Goal: Task Accomplishment & Management: Manage account settings

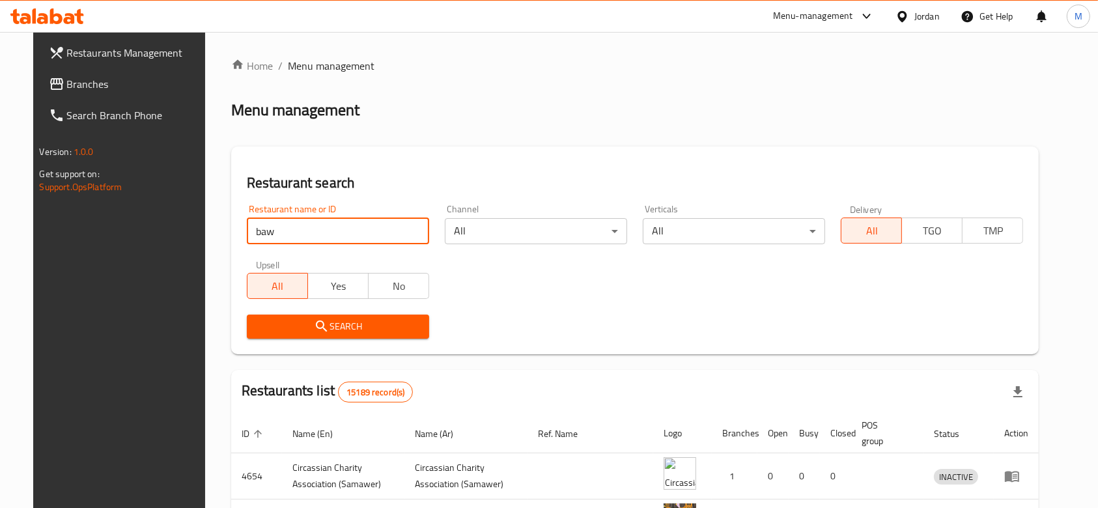
type input "Bawabet Khalda"
click button "Search" at bounding box center [338, 327] width 182 height 24
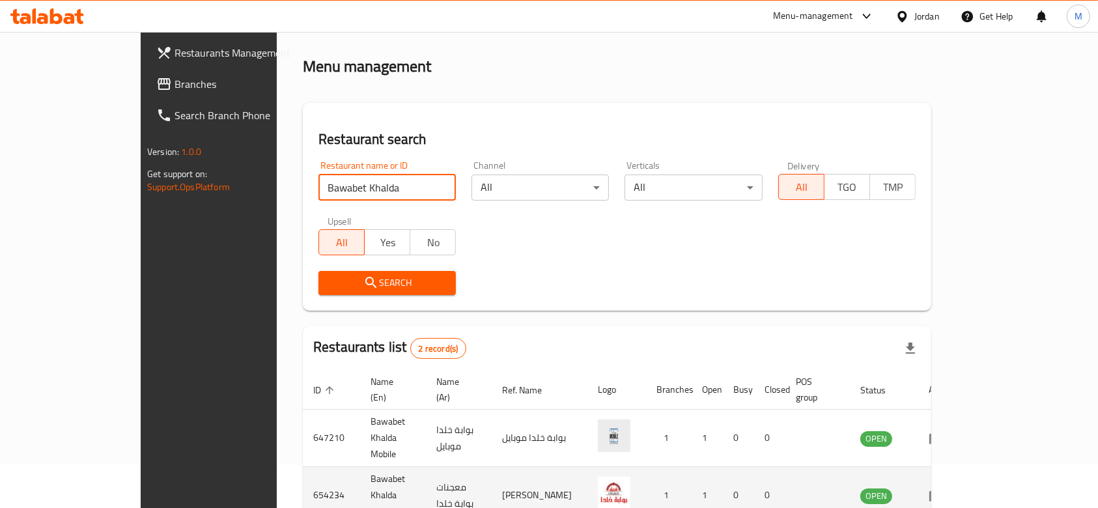
scroll to position [92, 0]
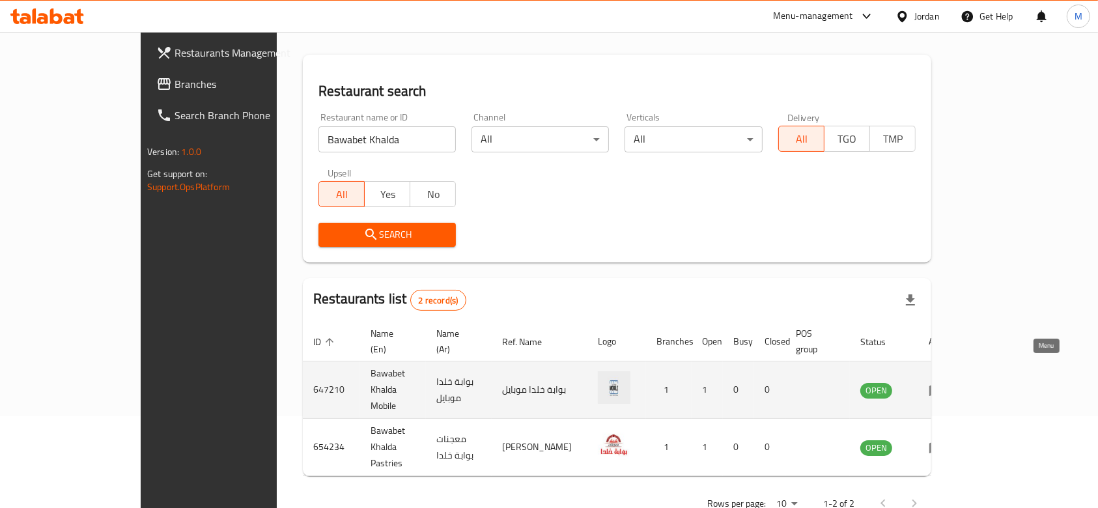
click at [953, 382] on link "enhanced table" at bounding box center [941, 390] width 24 height 16
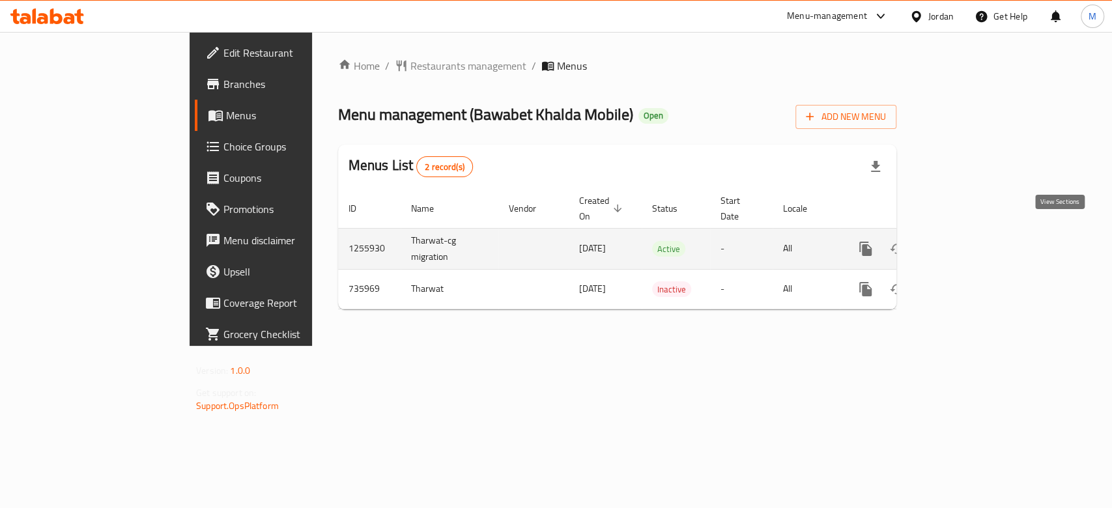
click at [966, 243] on icon "enhanced table" at bounding box center [960, 249] width 12 height 12
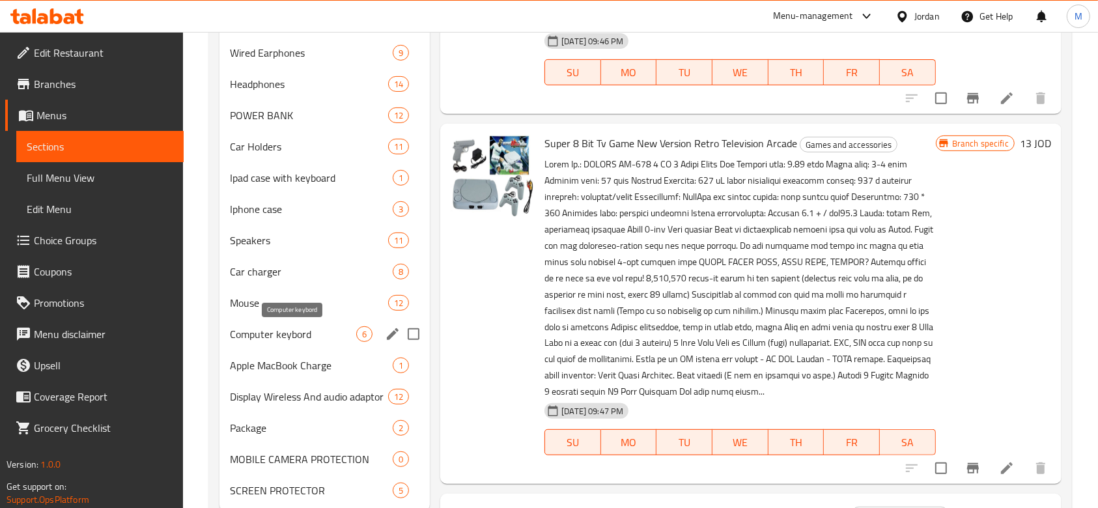
scroll to position [571, 0]
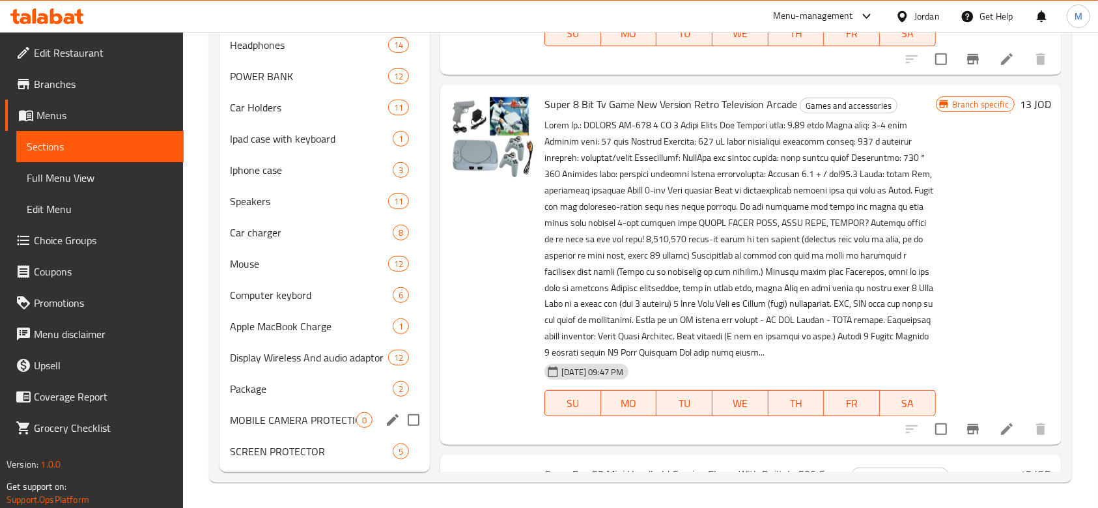
click at [302, 407] on div "MOBILE CAMERA PROTECTION 0" at bounding box center [325, 420] width 210 height 31
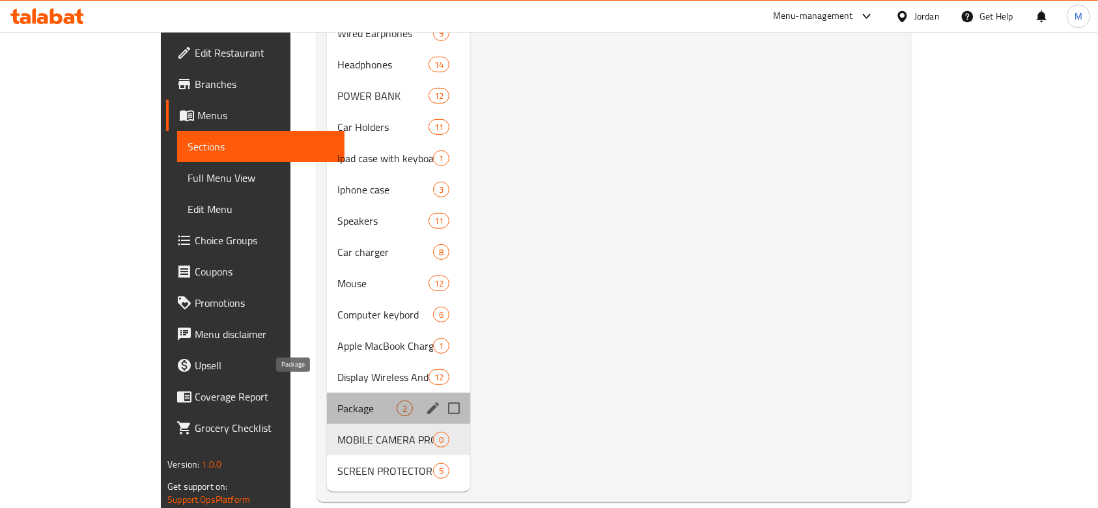
click at [337, 401] on span "Package" at bounding box center [366, 409] width 59 height 16
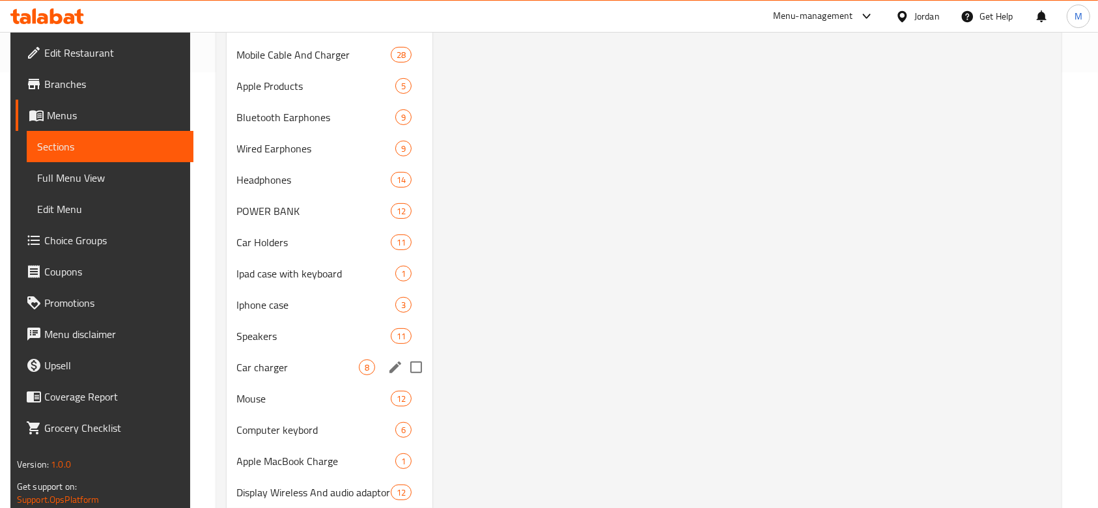
scroll to position [571, 0]
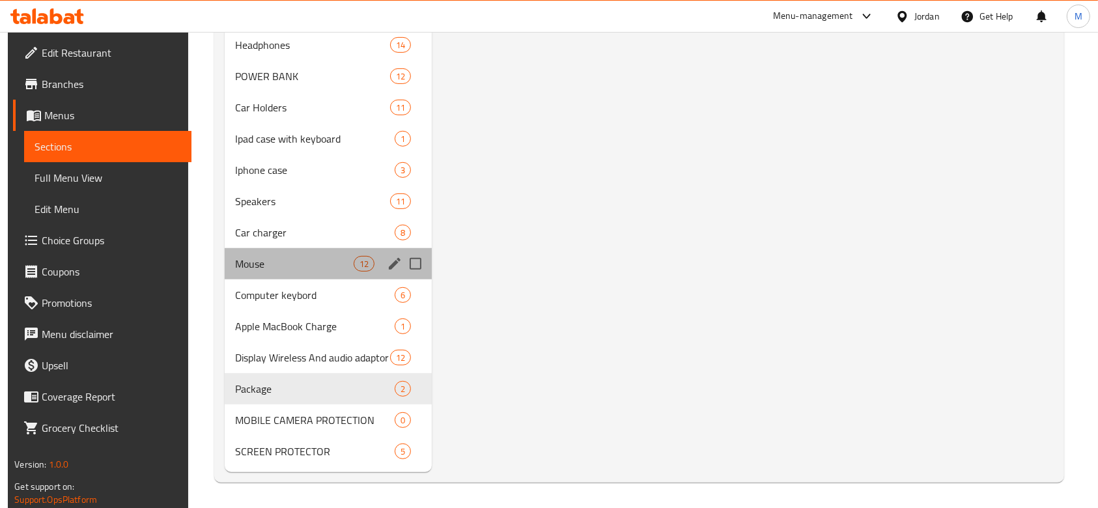
click at [288, 254] on div "Mouse 12" at bounding box center [328, 263] width 207 height 31
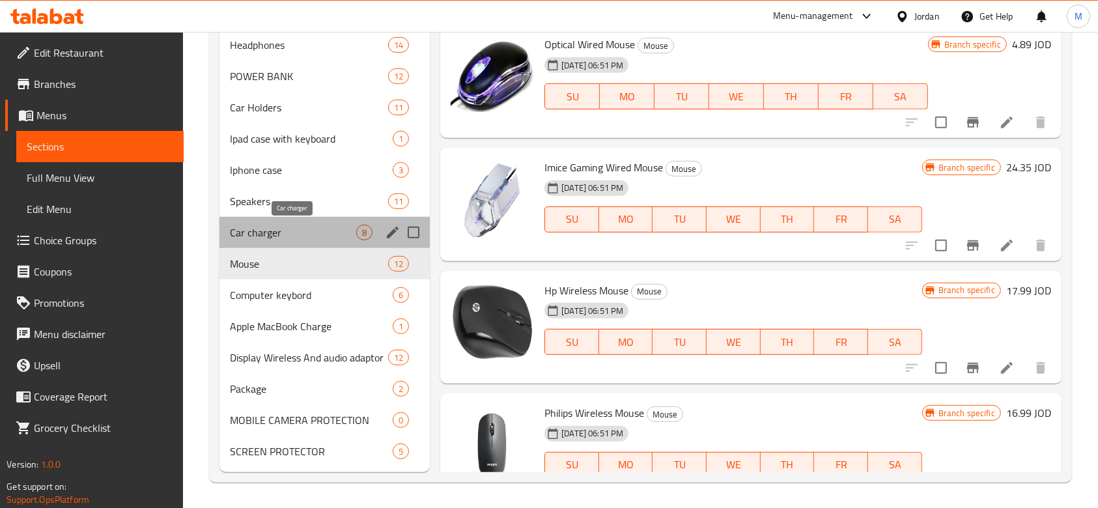
click at [302, 228] on span "Car charger" at bounding box center [293, 233] width 126 height 16
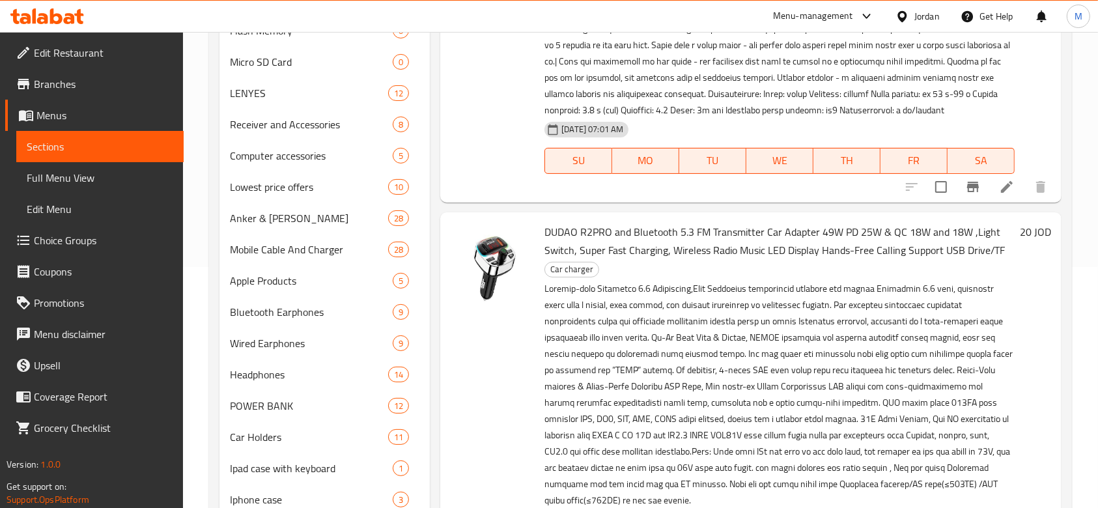
scroll to position [347, 0]
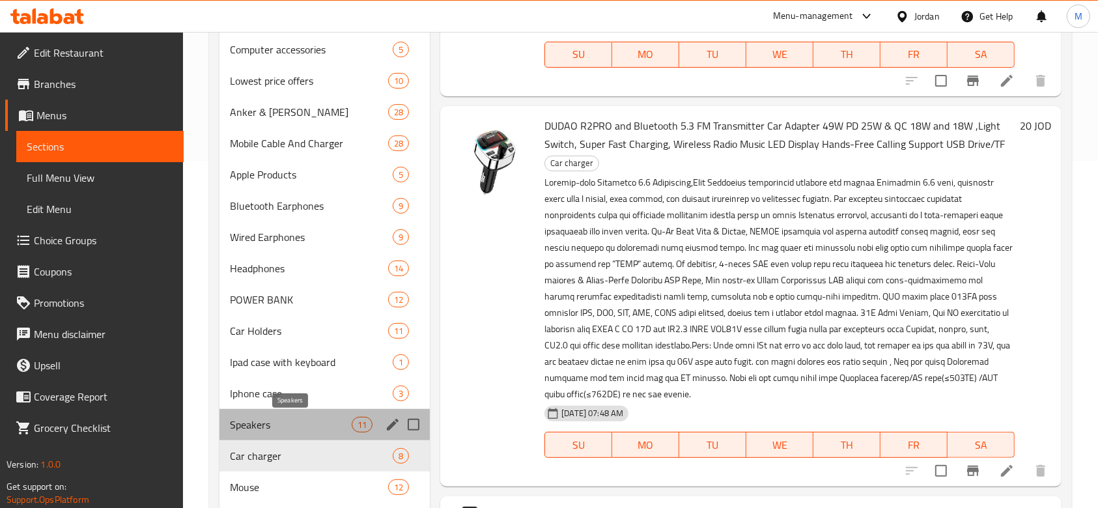
click at [292, 421] on span "Speakers" at bounding box center [291, 425] width 122 height 16
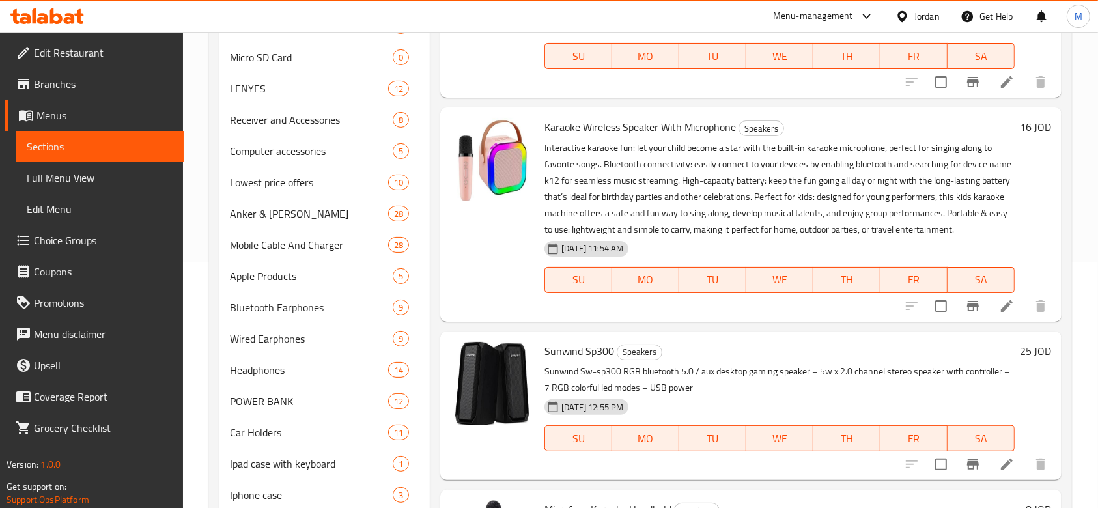
scroll to position [434, 0]
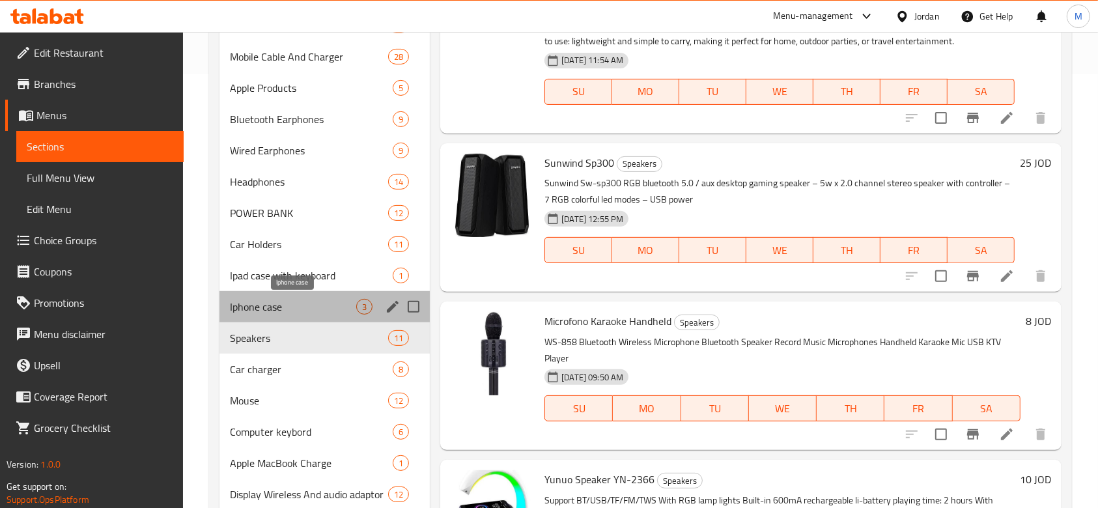
click at [280, 305] on span "Iphone case" at bounding box center [293, 307] width 126 height 16
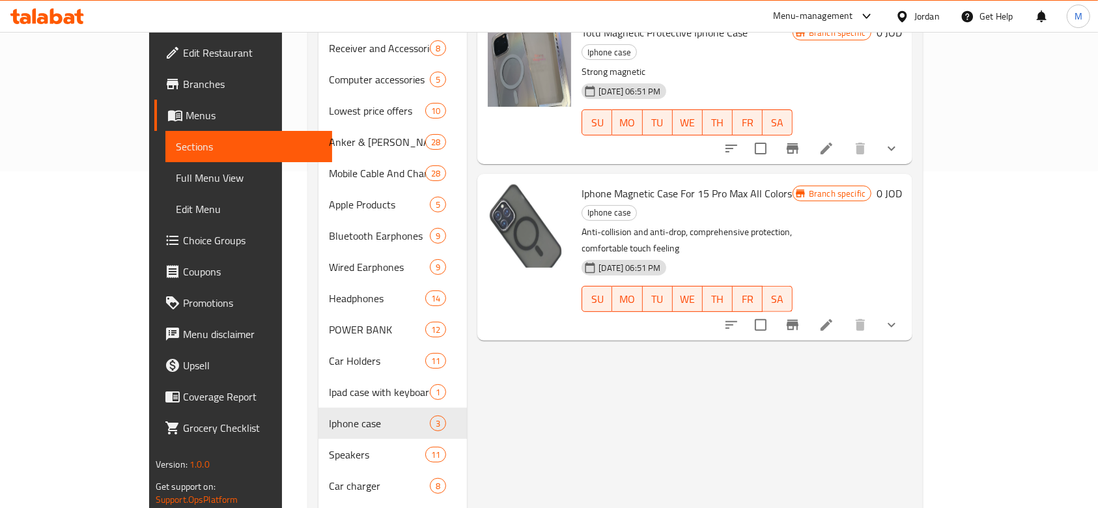
scroll to position [347, 0]
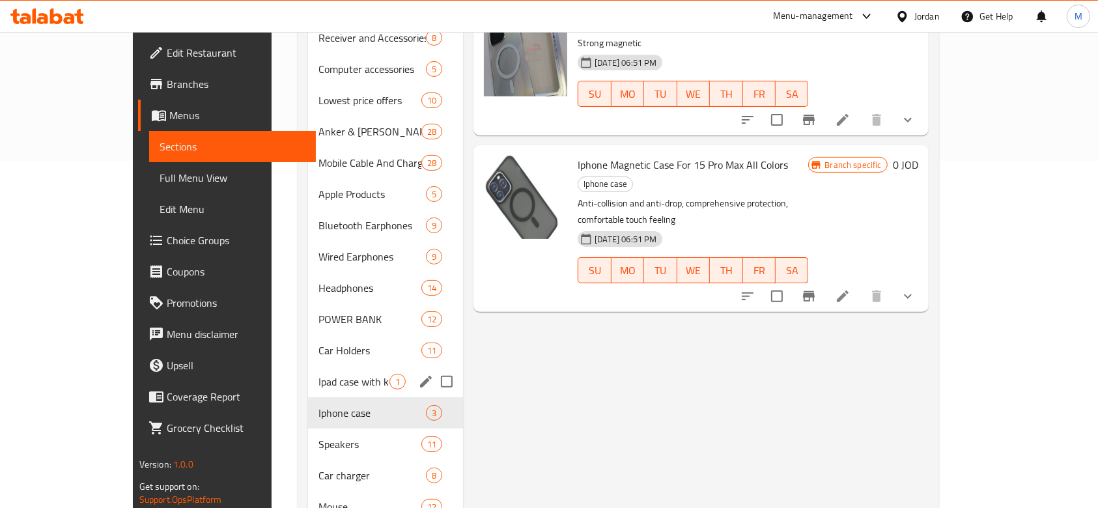
click at [319, 374] on span "Ipad case with keyboard" at bounding box center [354, 382] width 71 height 16
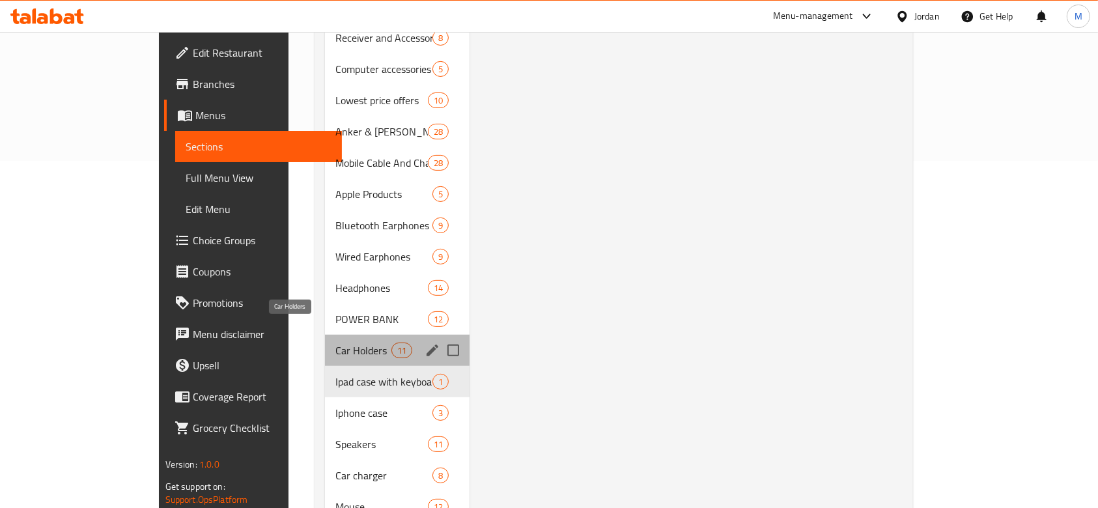
click at [336, 343] on span "Car Holders" at bounding box center [363, 351] width 55 height 16
